Goal: Download file/media

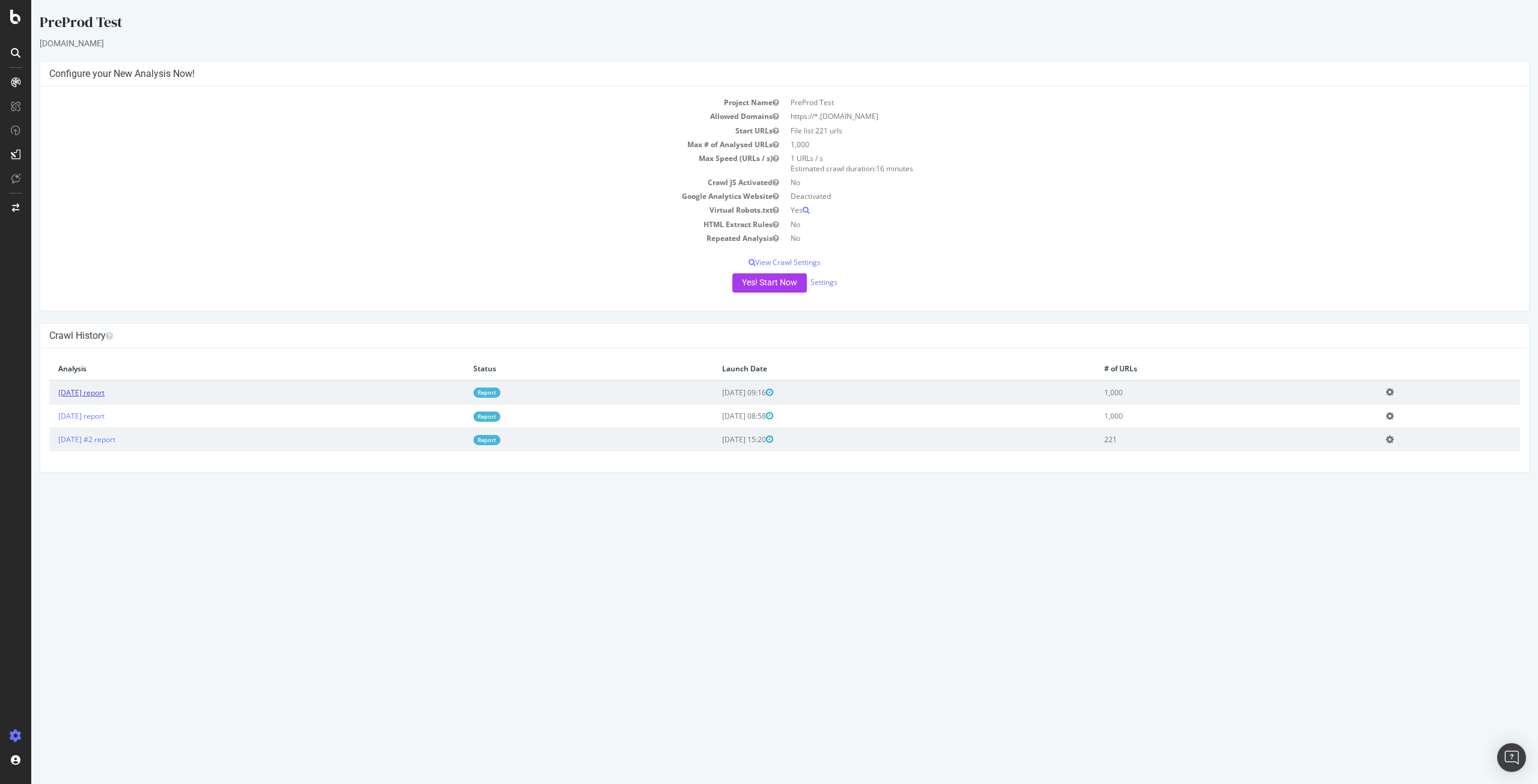
click at [90, 391] on link "2025 Jun. 27th report" at bounding box center [81, 392] width 46 height 10
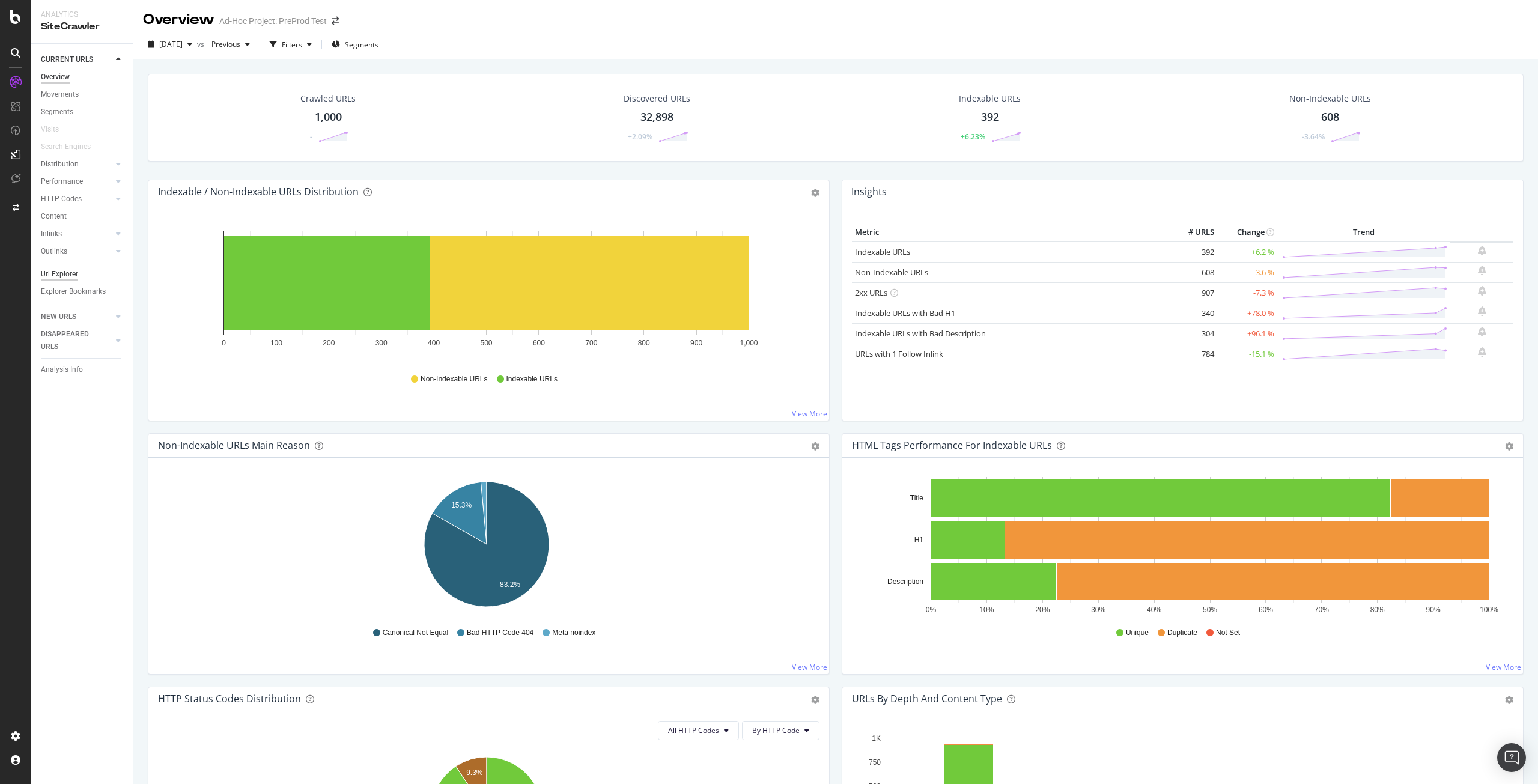
click at [66, 270] on div "Url Explorer" at bounding box center [59, 274] width 37 height 12
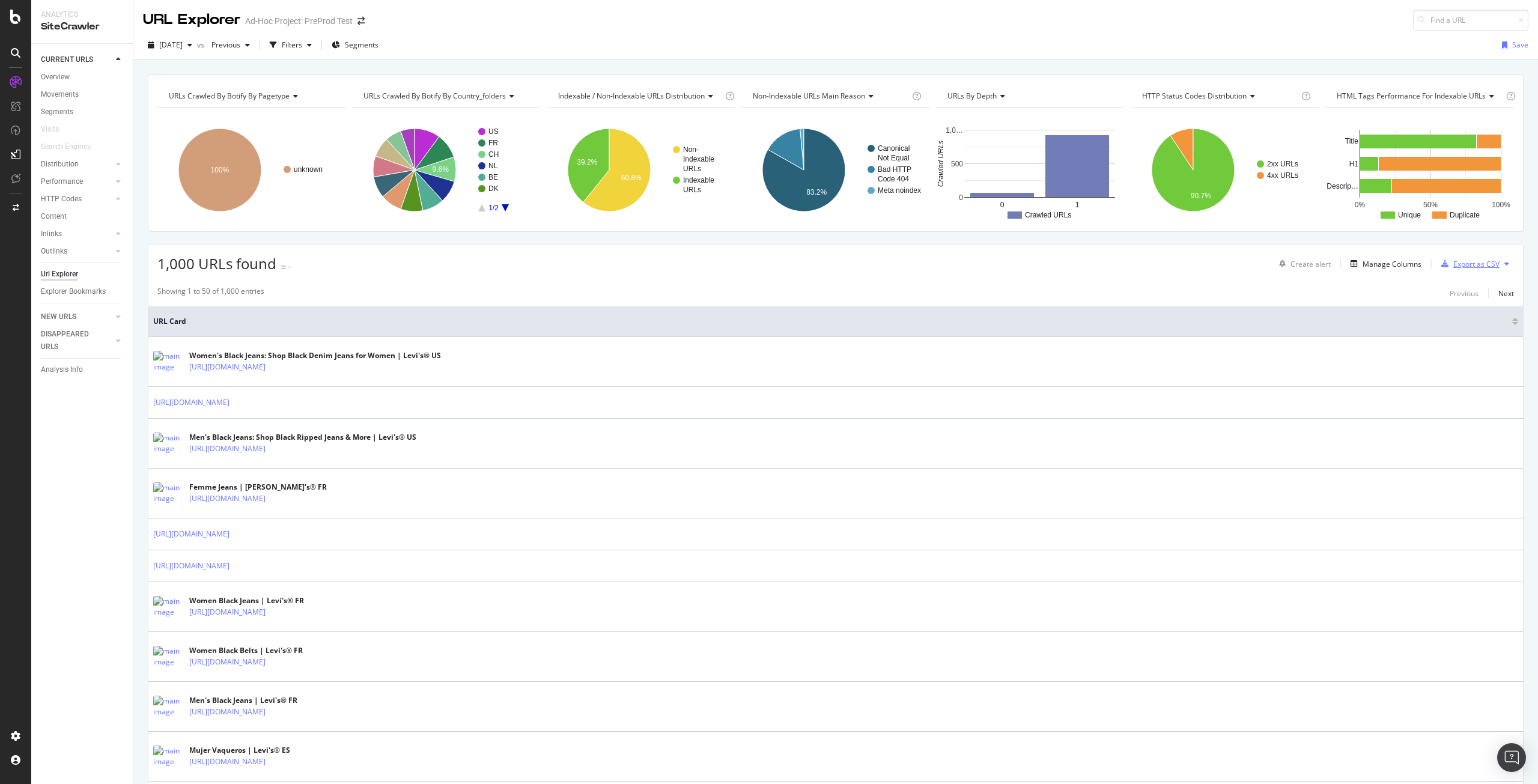
click at [1473, 267] on div "Export as CSV" at bounding box center [1476, 263] width 46 height 10
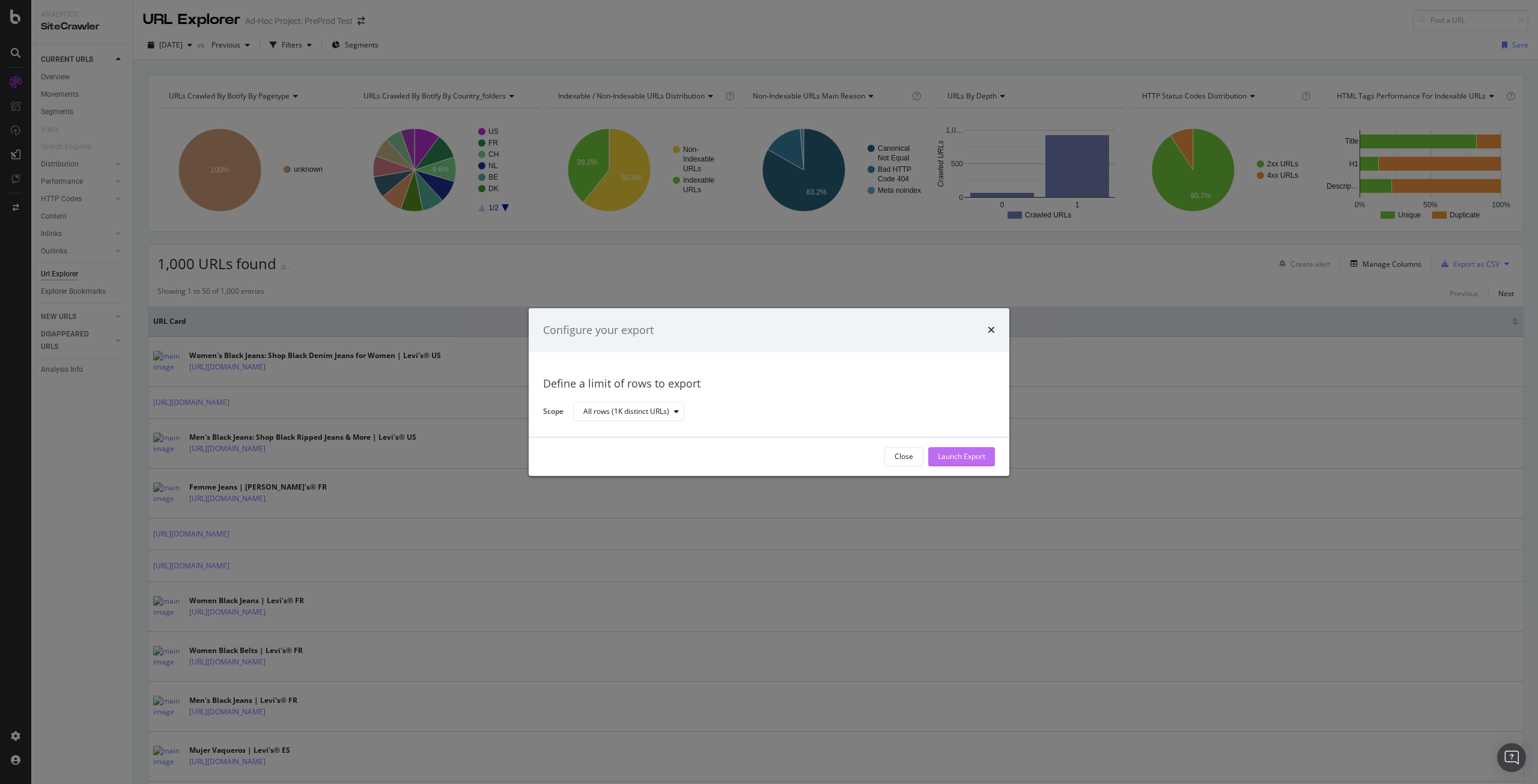
click at [970, 449] on div "Launch Export" at bounding box center [962, 456] width 48 height 18
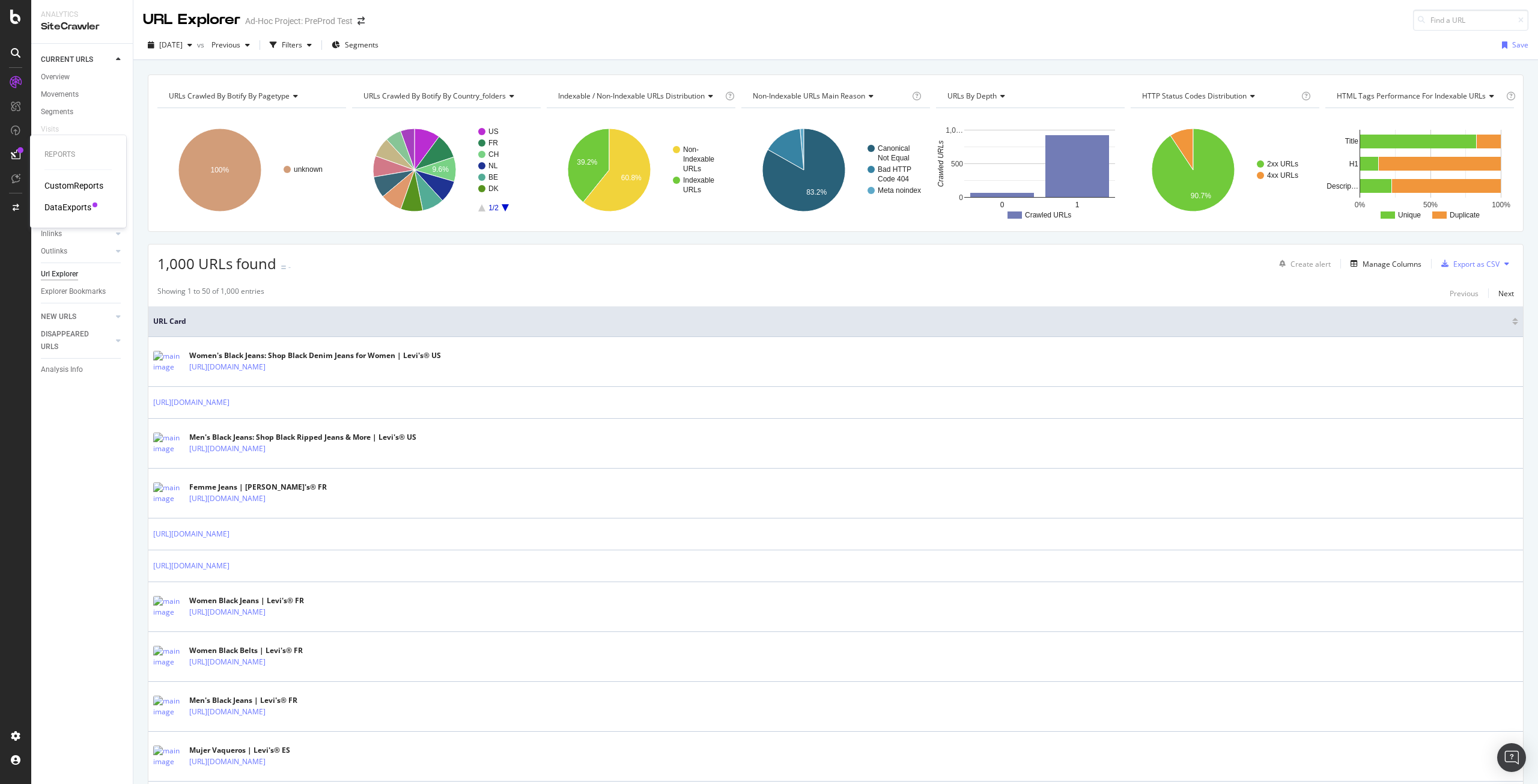
click at [73, 203] on div "DataExports" at bounding box center [68, 207] width 47 height 12
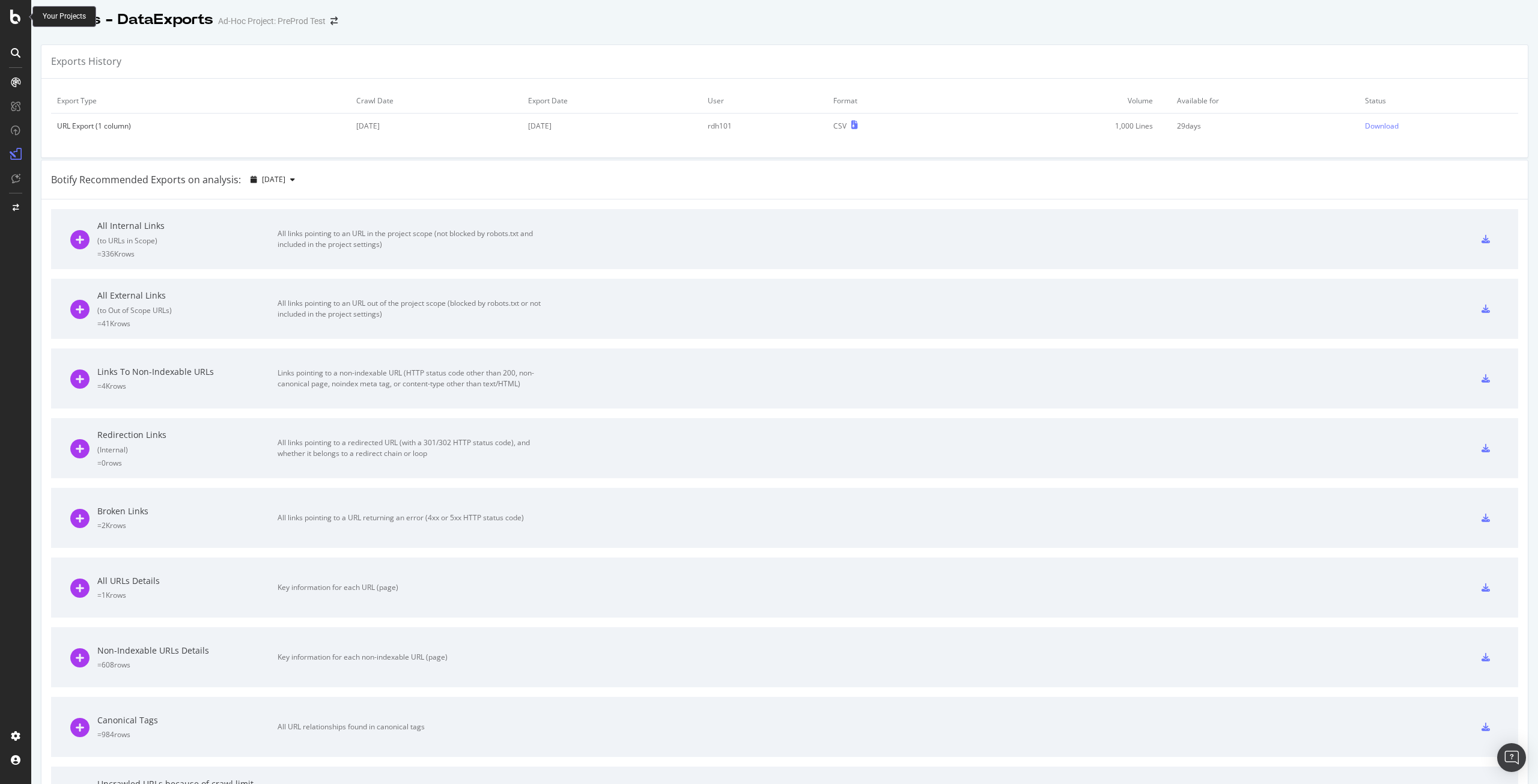
click at [17, 18] on icon at bounding box center [15, 16] width 10 height 14
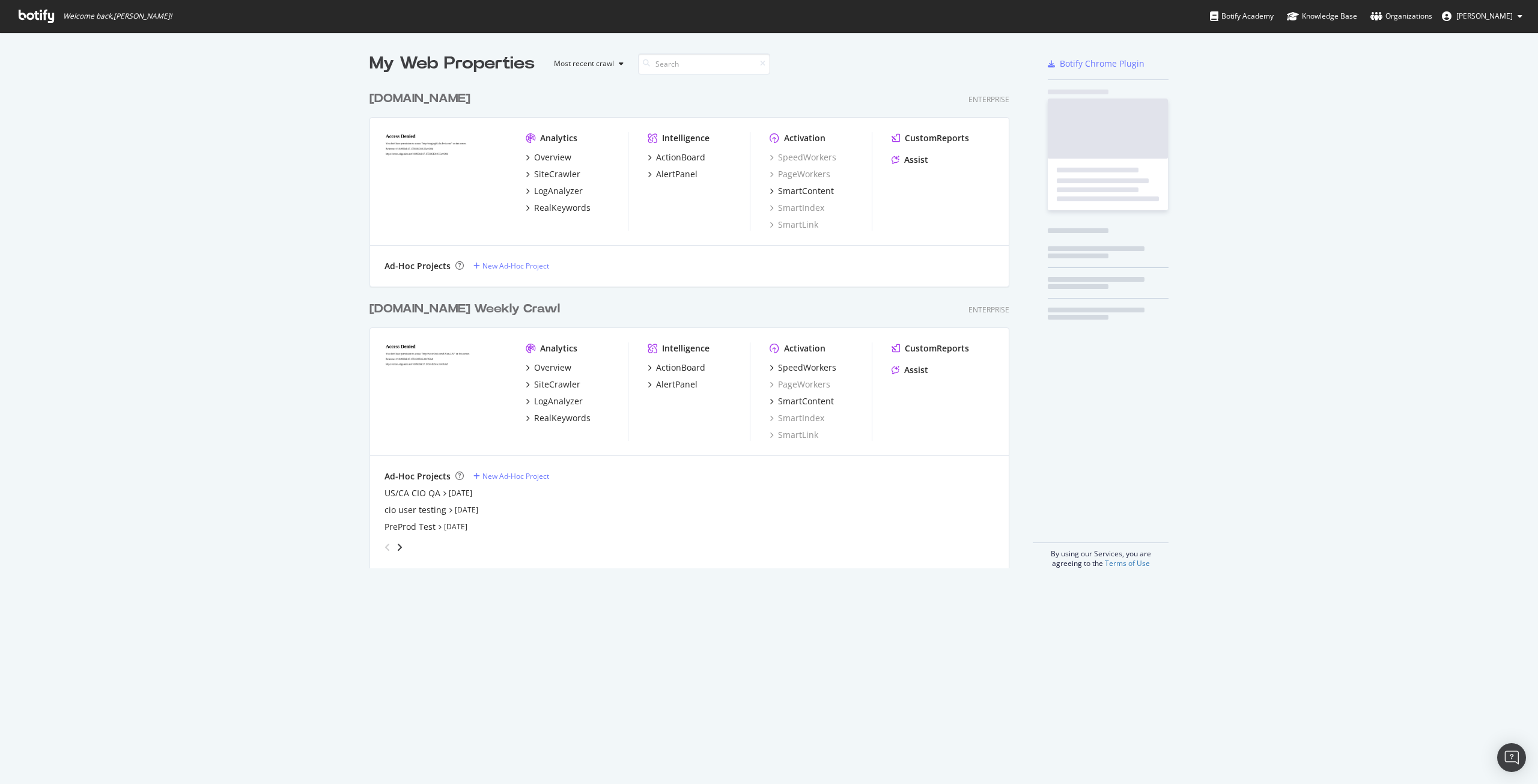
scroll to position [774, 1520]
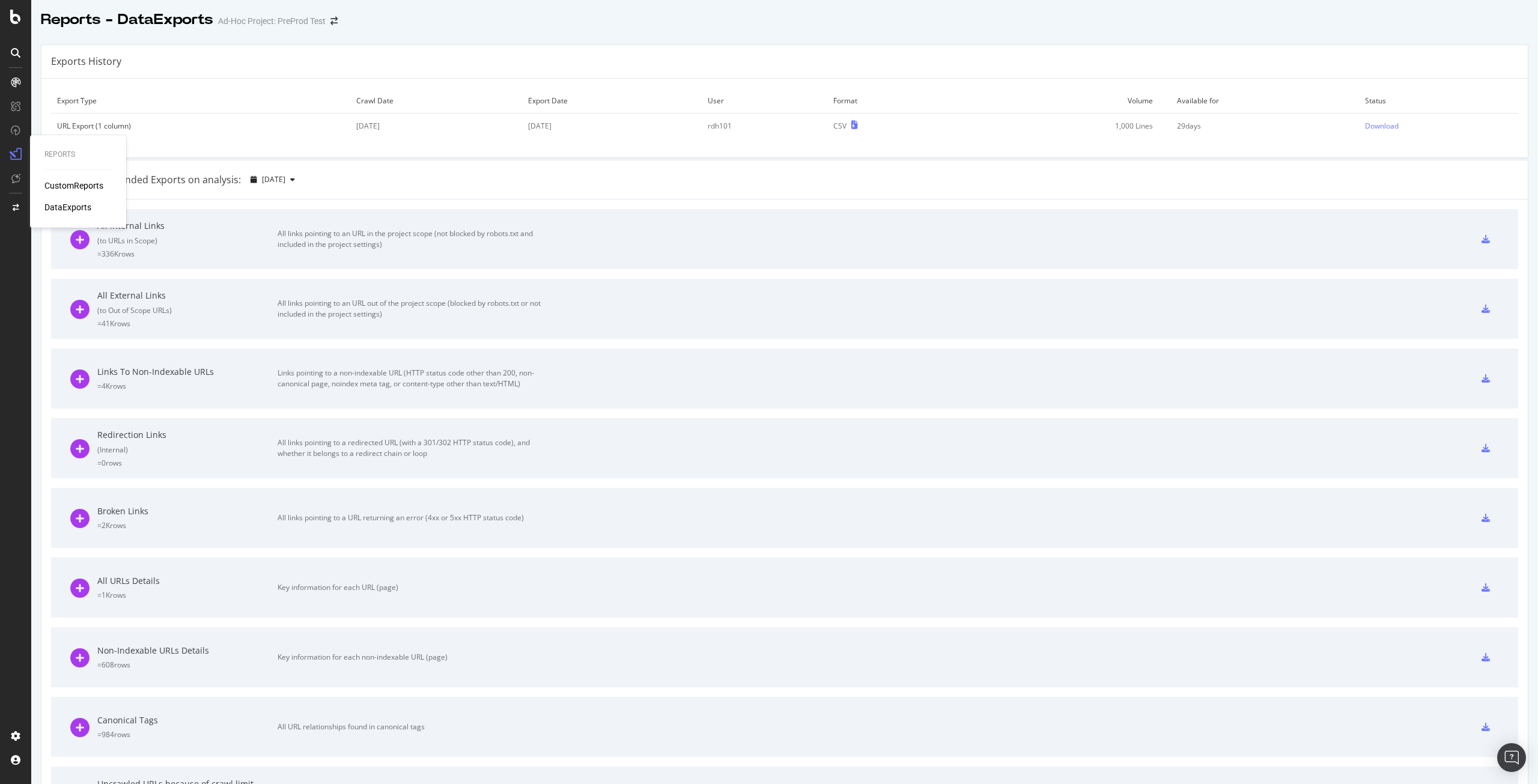
click at [79, 205] on div "DataExports" at bounding box center [68, 207] width 47 height 12
click at [1366, 122] on div "Download" at bounding box center [1382, 126] width 33 height 10
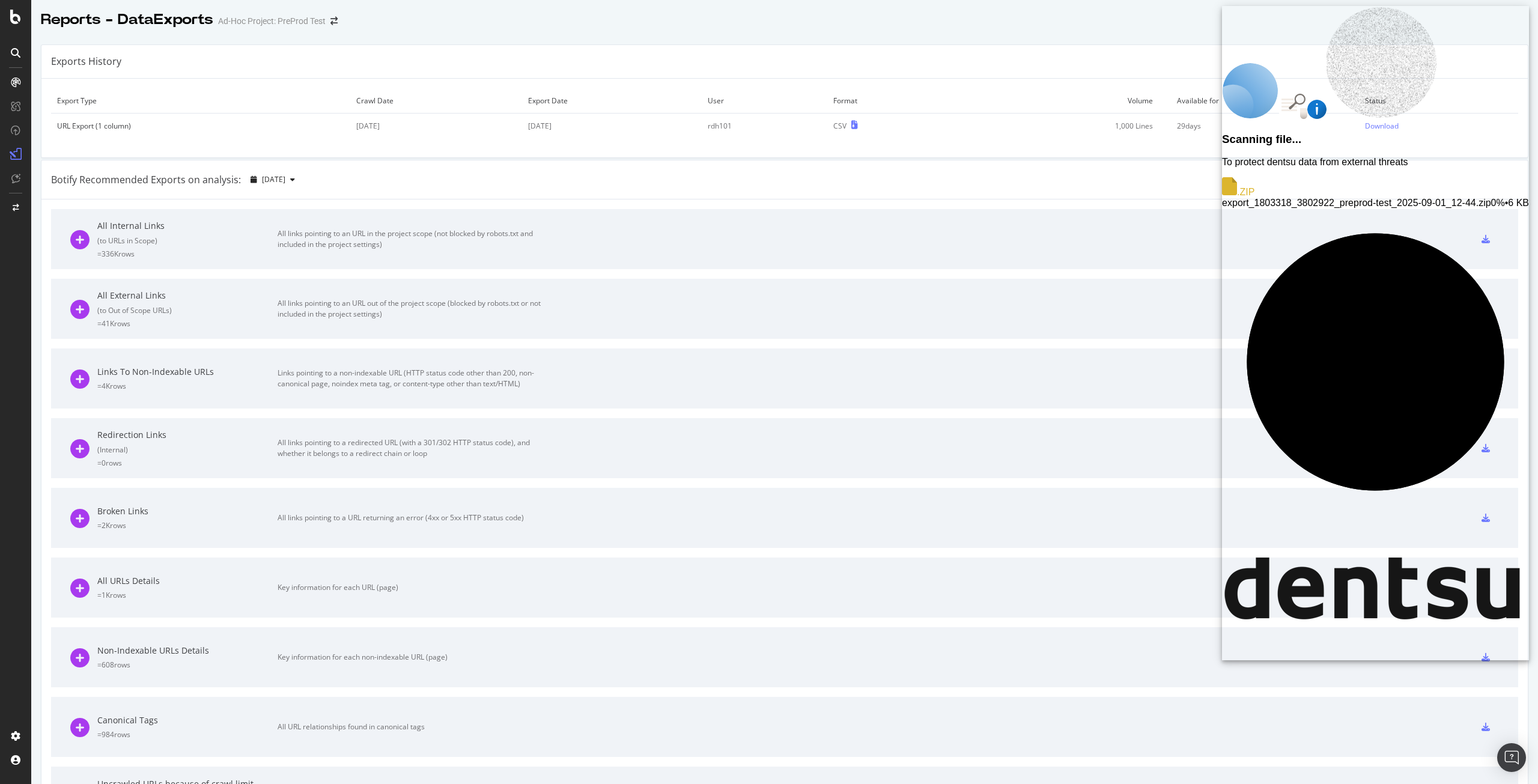
click at [1382, 197] on span "export_1803318_3802922_preprod-test_2025-09-01_12-44.zip" at bounding box center [1356, 202] width 268 height 10
click at [1376, 197] on span "export_1803318_3802922_preprod-test_2025-09-01_12-44.zip" at bounding box center [1356, 202] width 268 height 10
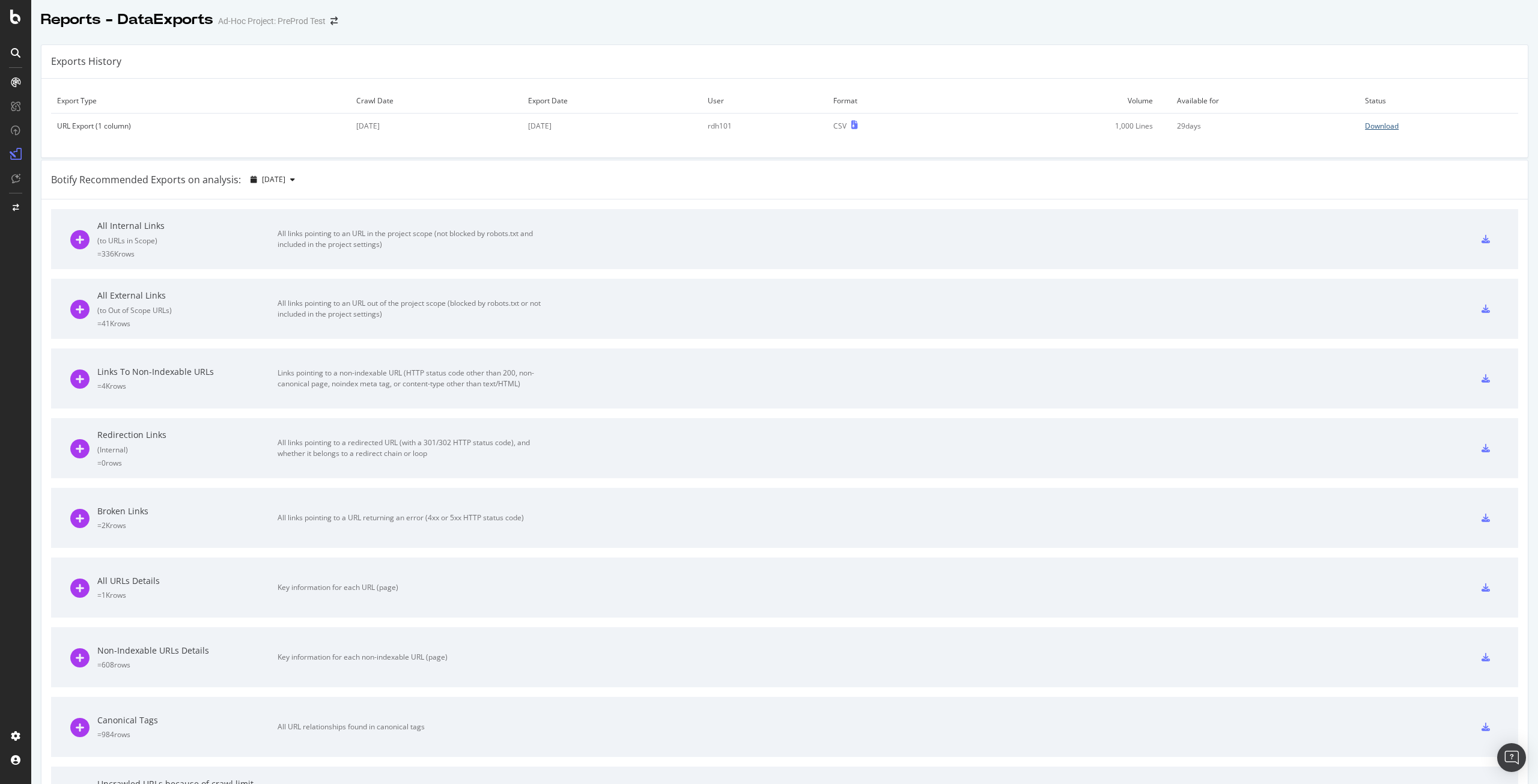
click at [1370, 128] on div "Download" at bounding box center [1382, 126] width 33 height 10
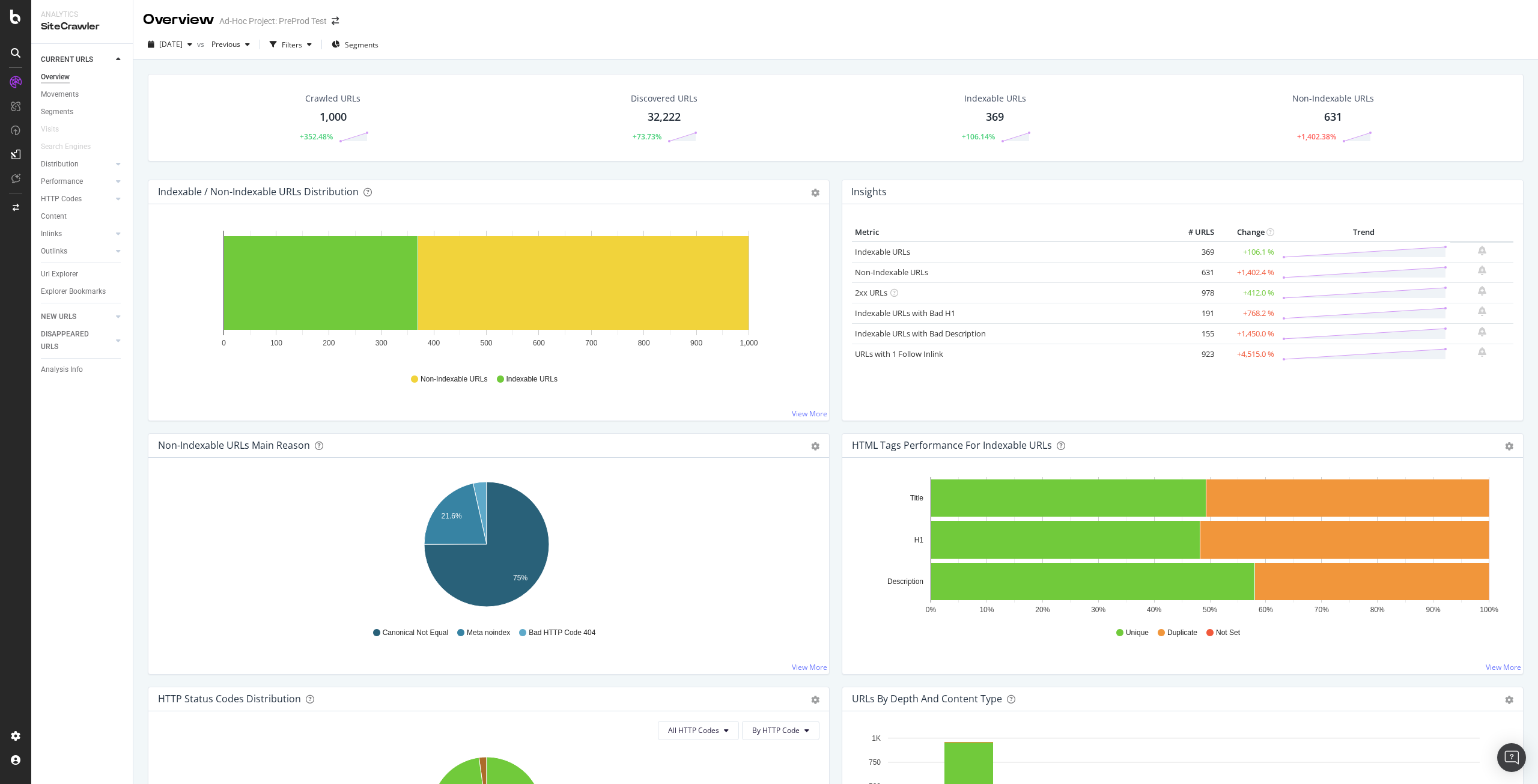
drag, startPoint x: 73, startPoint y: 274, endPoint x: 198, endPoint y: 270, distance: 125.1
click at [73, 274] on div "Url Explorer" at bounding box center [59, 274] width 37 height 12
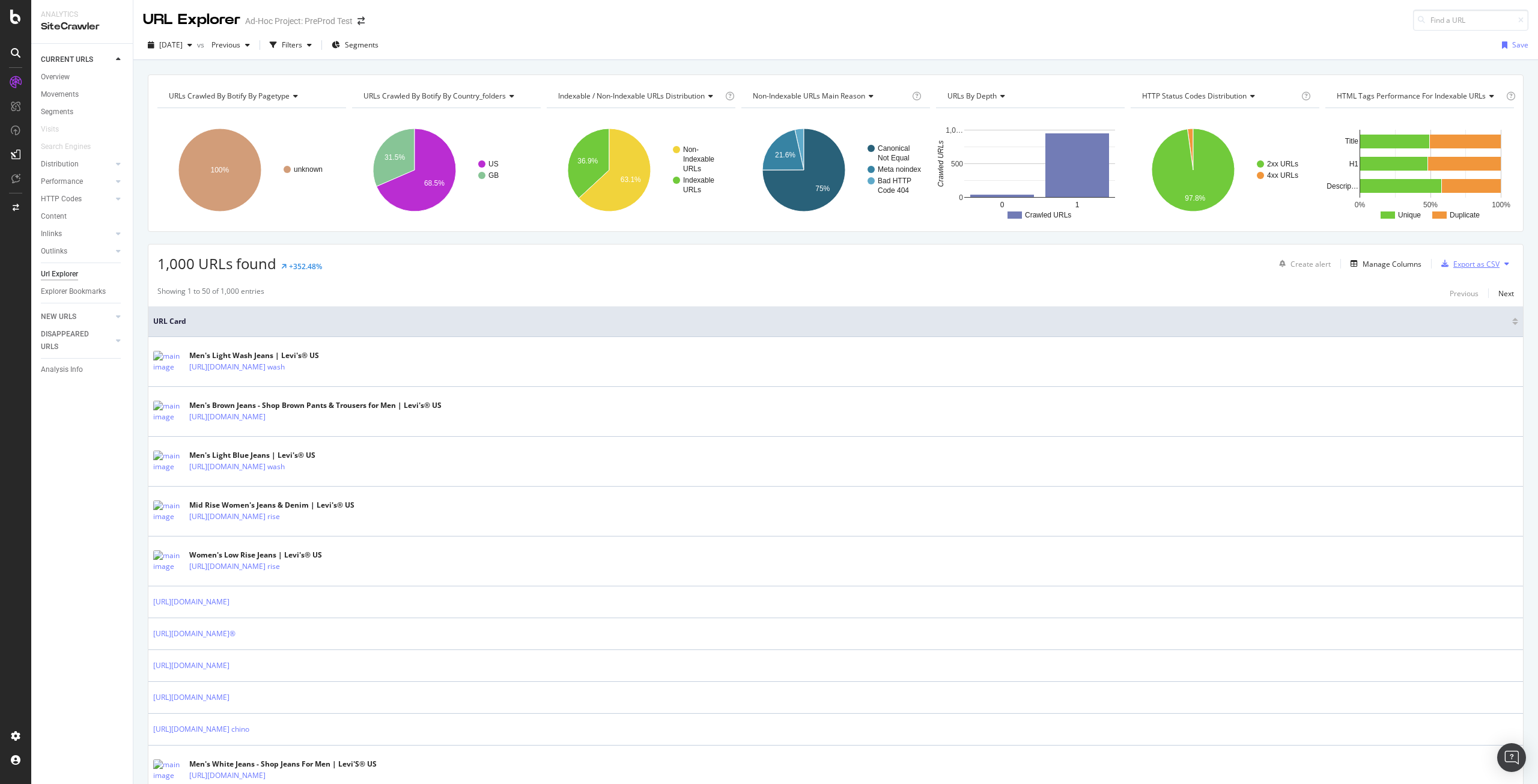
click at [1483, 267] on div "Export as CSV" at bounding box center [1476, 263] width 46 height 10
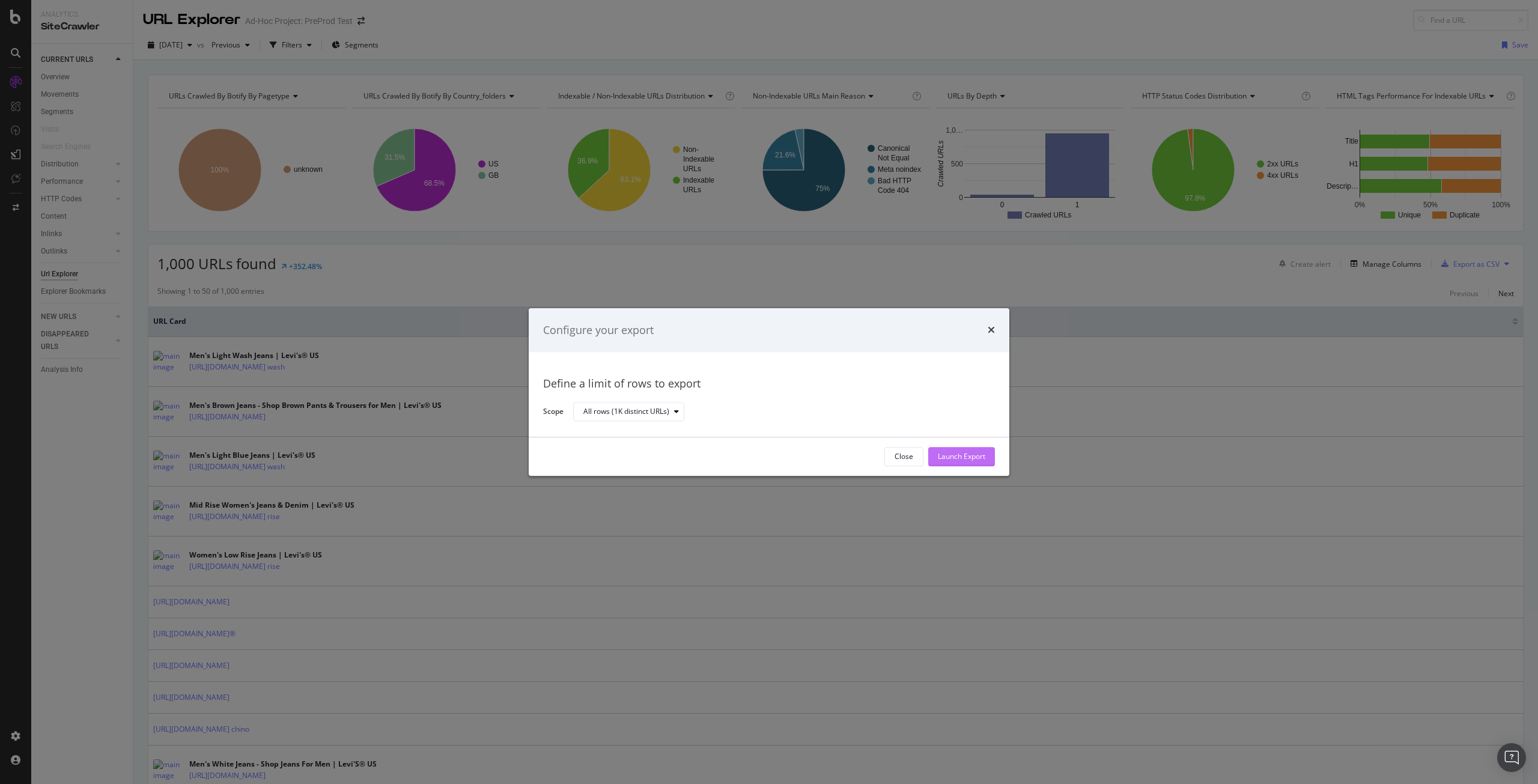
click at [972, 460] on div "Launch Export" at bounding box center [962, 456] width 48 height 10
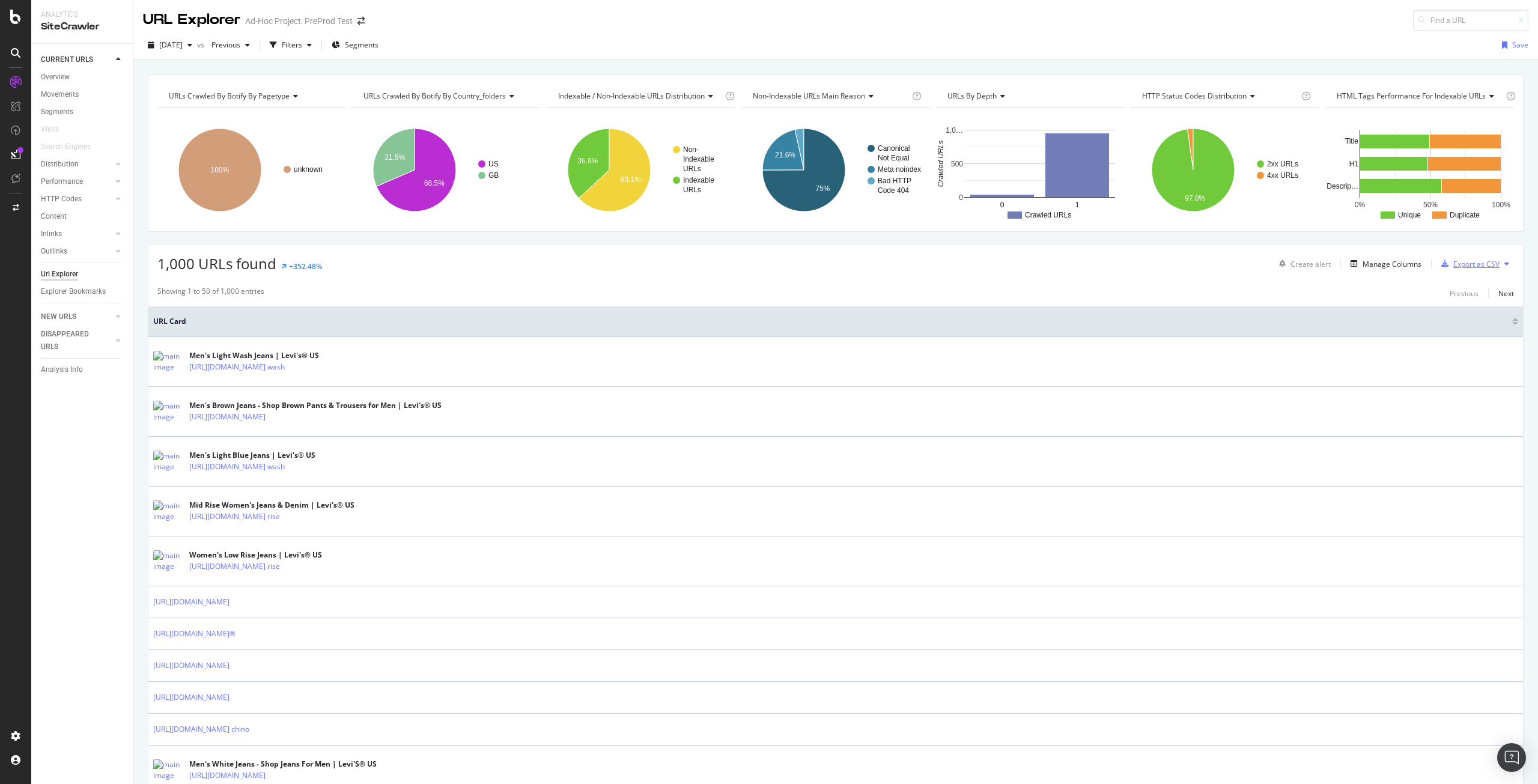
click at [1485, 262] on div "Export as CSV" at bounding box center [1476, 263] width 46 height 10
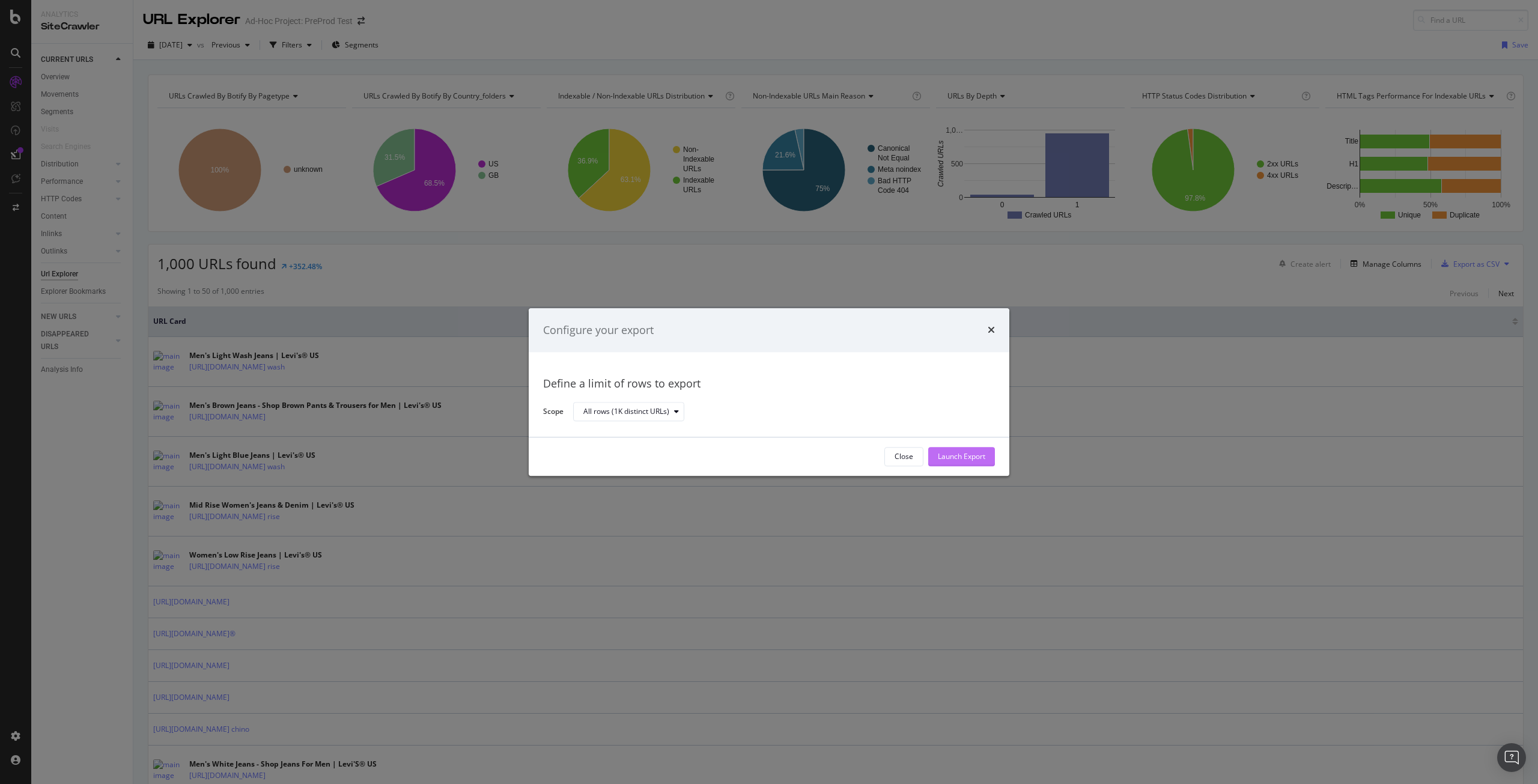
click at [970, 458] on div "Launch Export" at bounding box center [962, 456] width 48 height 10
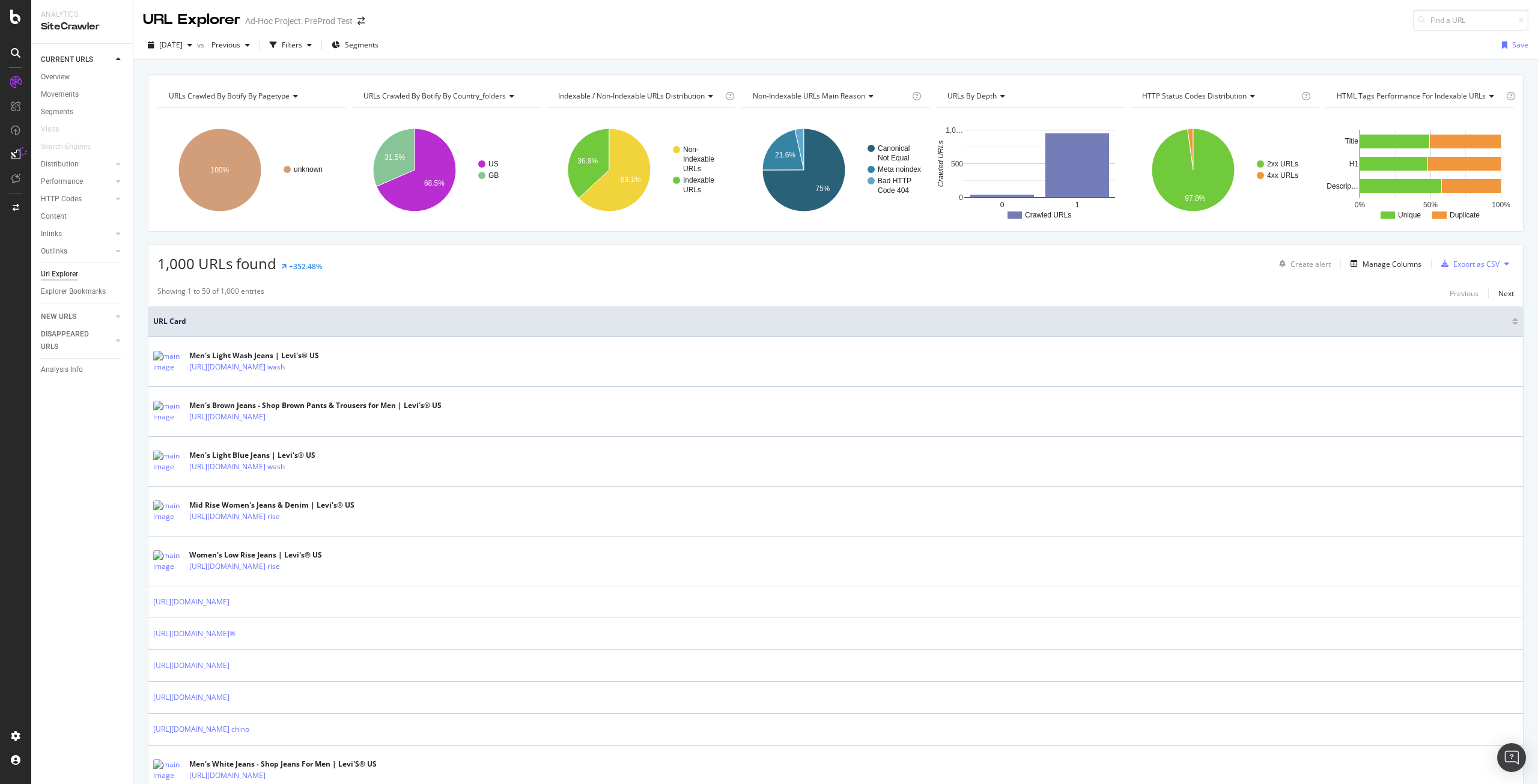
click at [15, 159] on div at bounding box center [15, 155] width 19 height 19
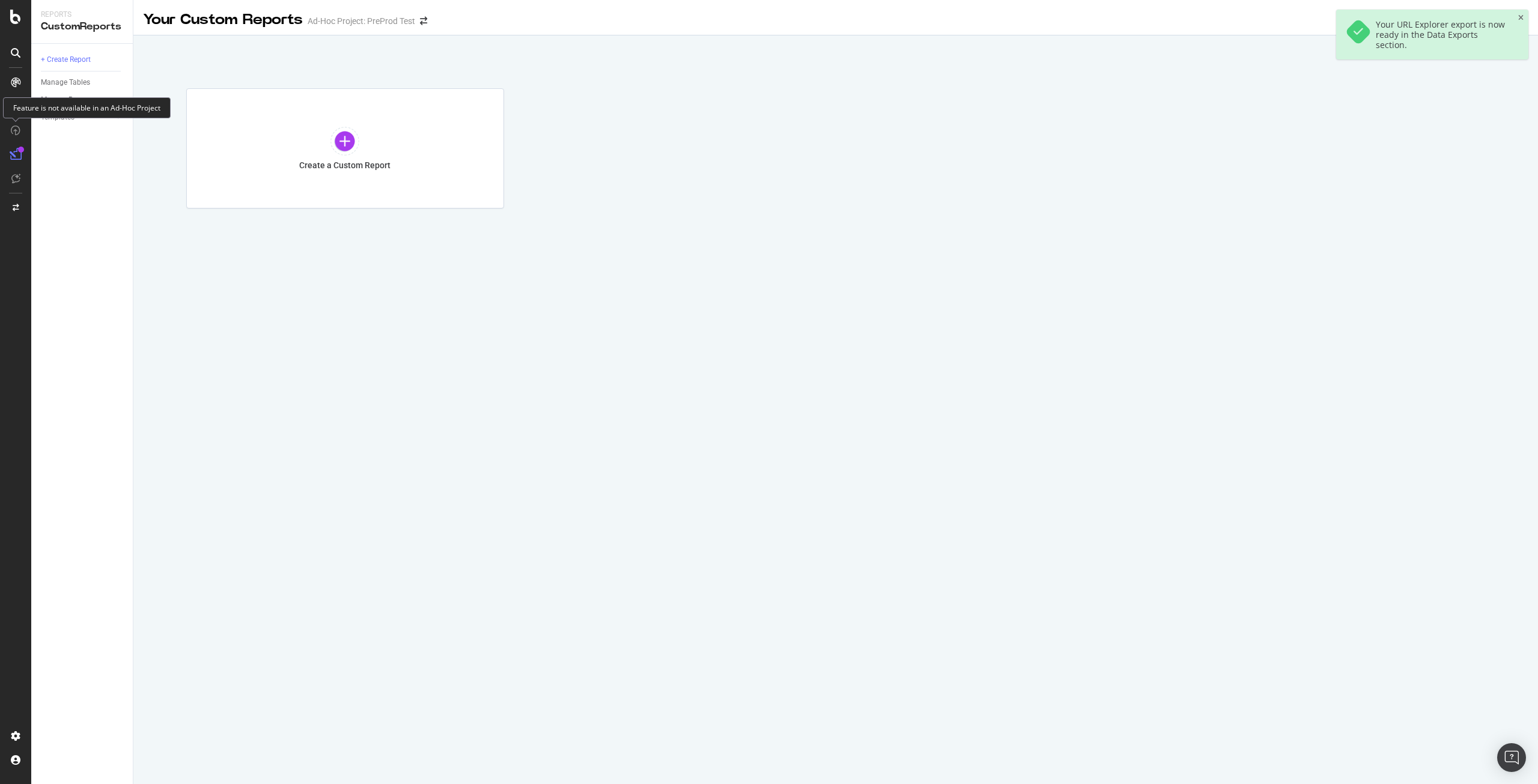
click at [13, 133] on icon at bounding box center [15, 131] width 10 height 10
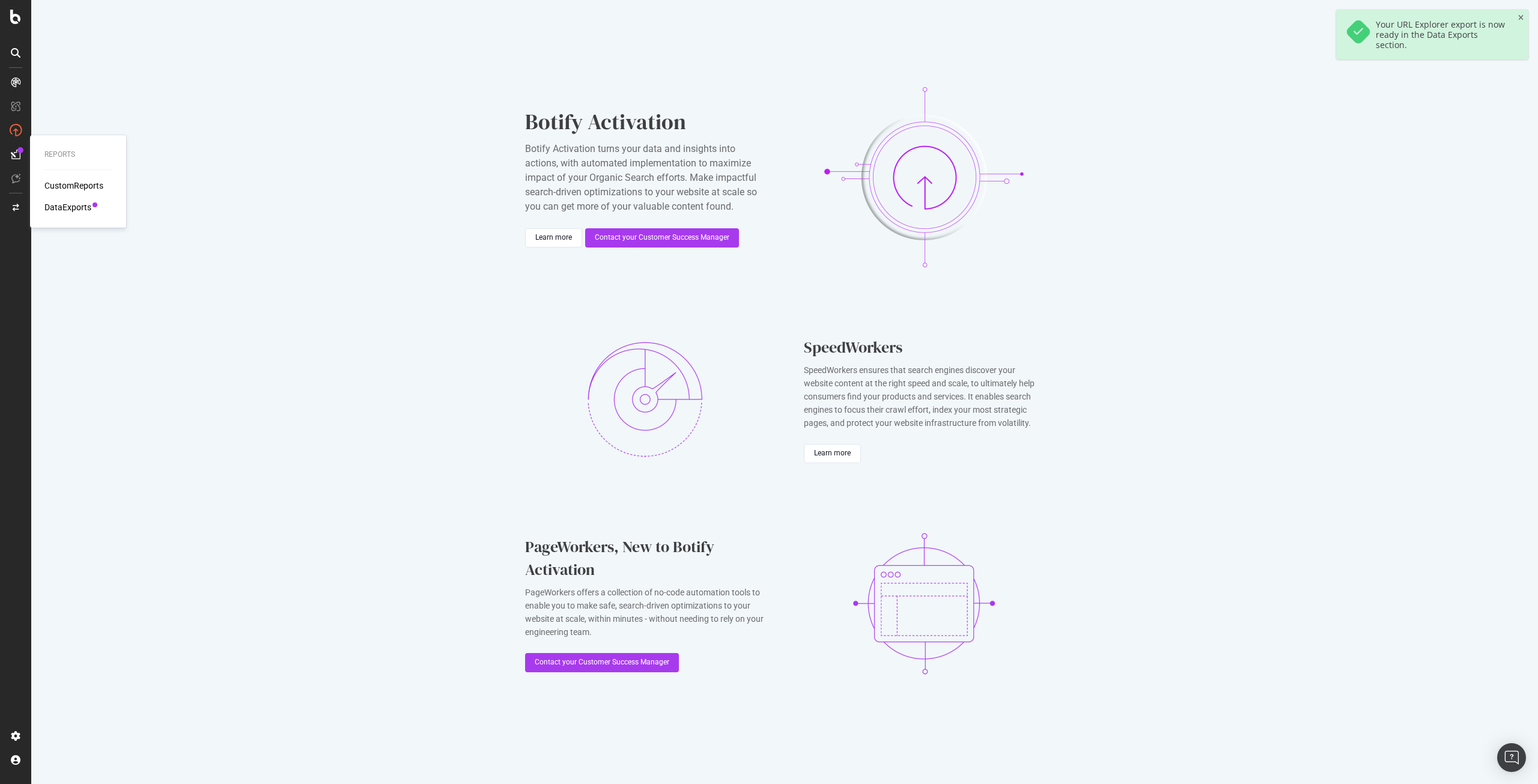
click at [56, 203] on div "DataExports" at bounding box center [68, 207] width 47 height 12
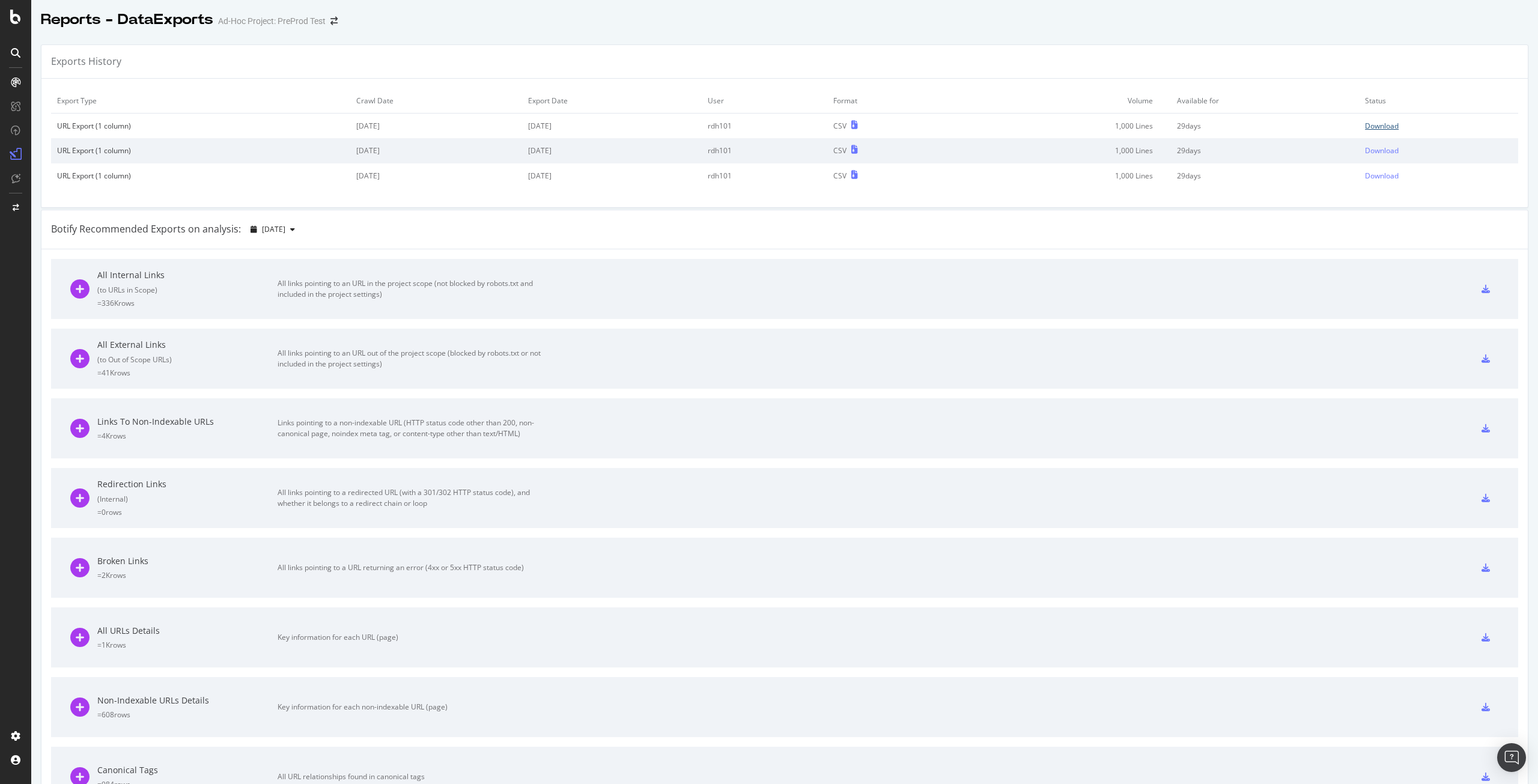
click at [1378, 125] on div "Download" at bounding box center [1382, 126] width 33 height 10
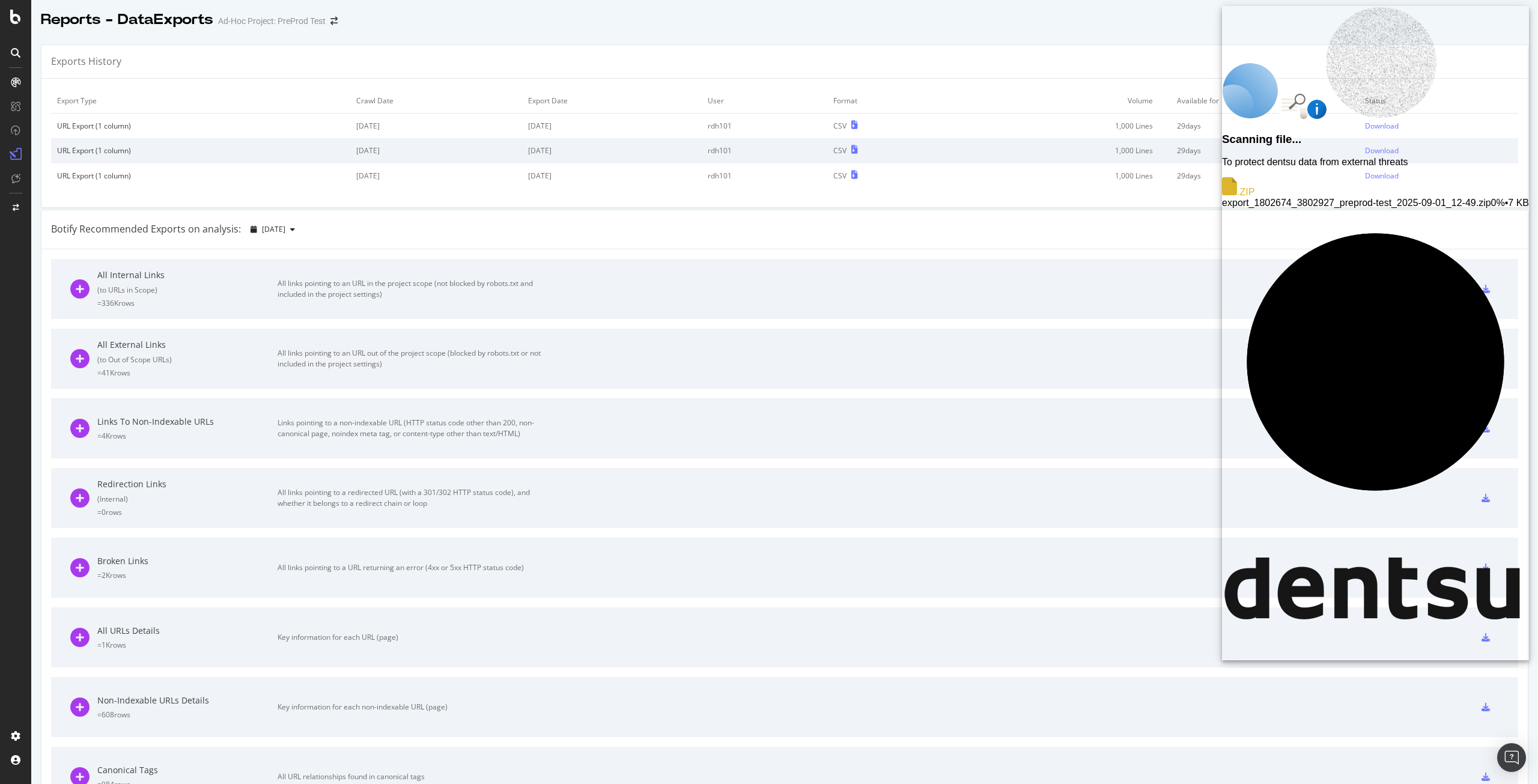
click at [1378, 197] on span "export_1802674_3802927_preprod-test_2025-09-01_12-49.zip" at bounding box center [1356, 202] width 268 height 10
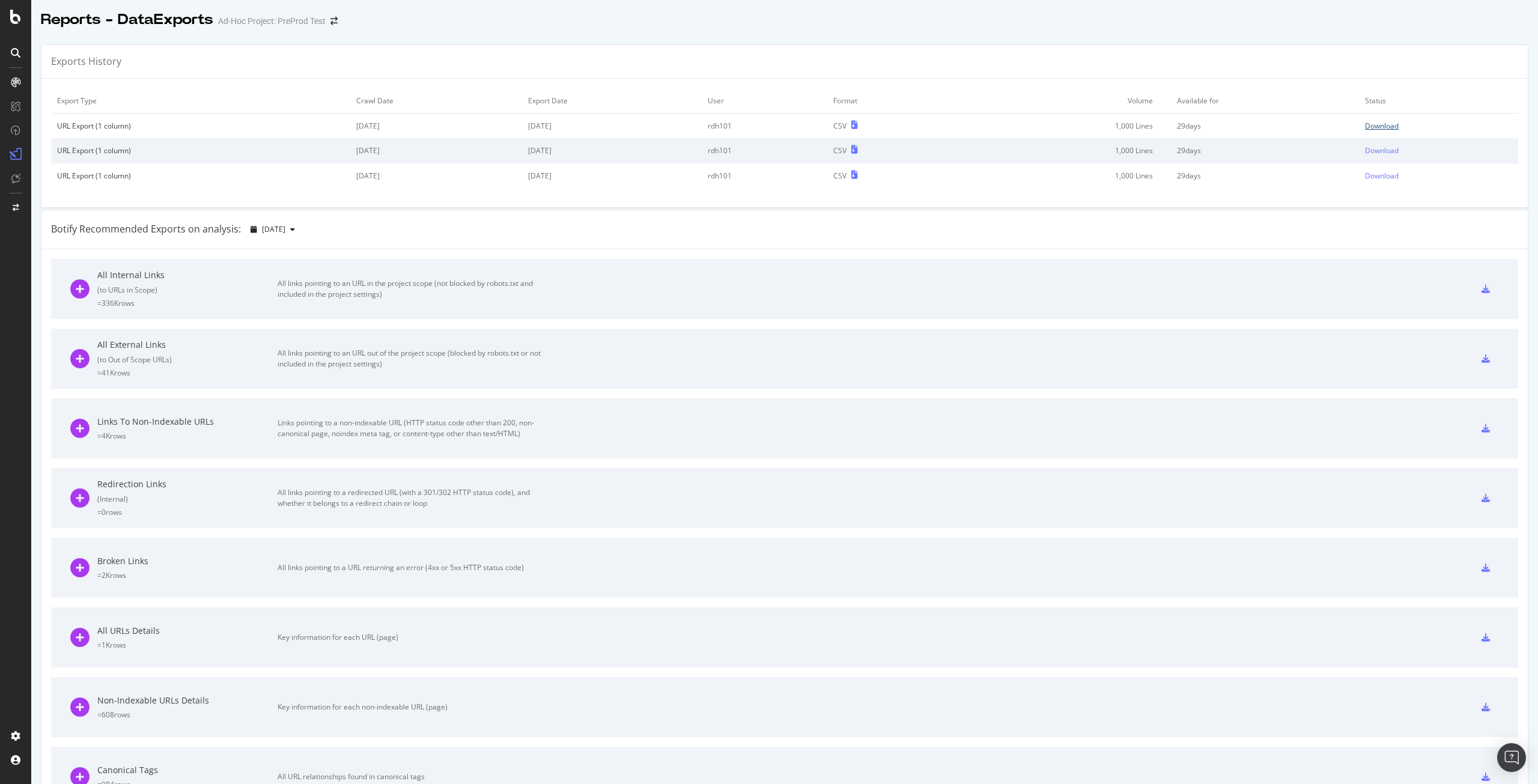
click at [1365, 127] on div "Download" at bounding box center [1382, 126] width 33 height 10
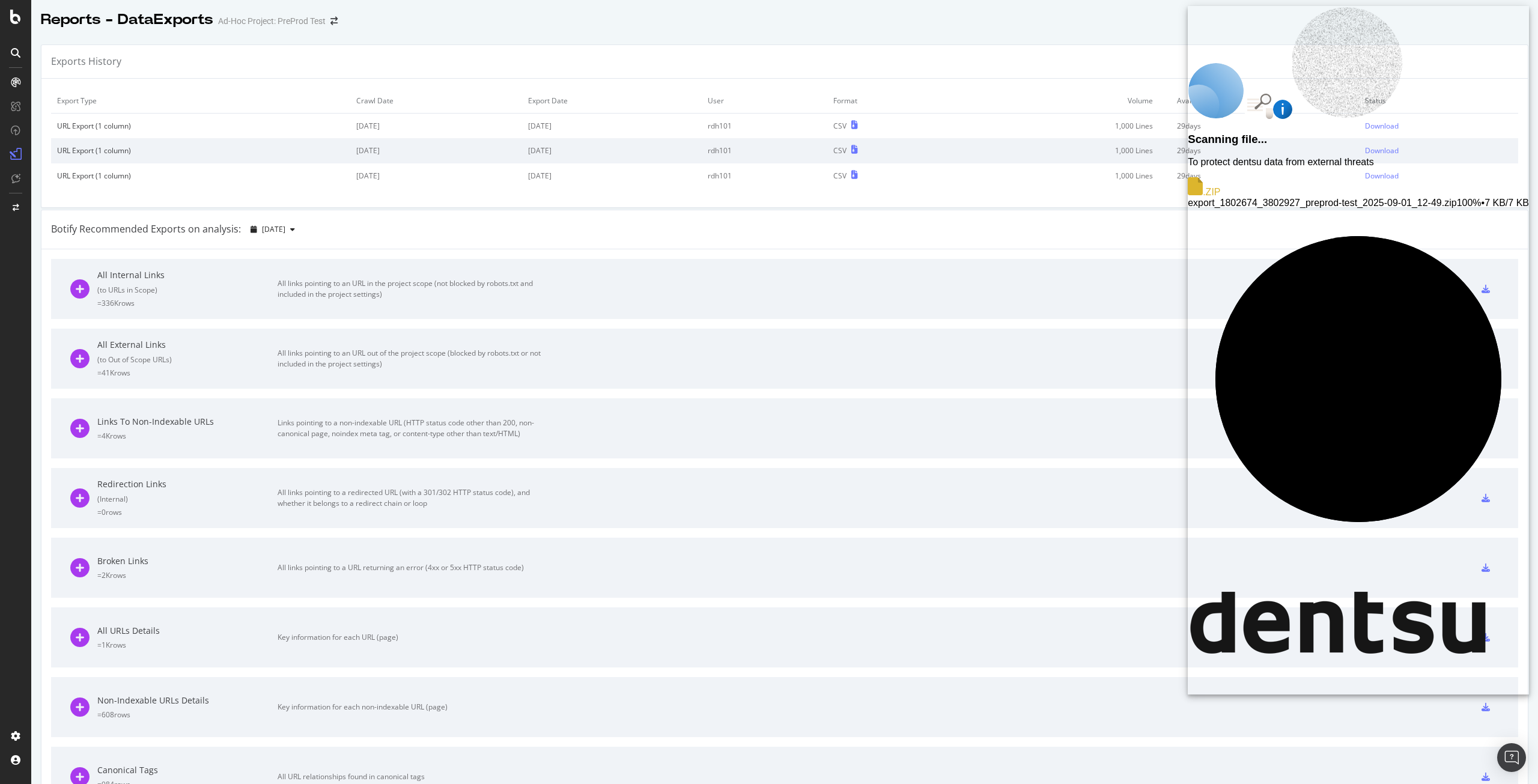
click at [1422, 197] on span "export_1802674_3802927_preprod-test_2025-09-01_12-49.zip" at bounding box center [1321, 202] width 268 height 10
